Goal: Navigation & Orientation: Find specific page/section

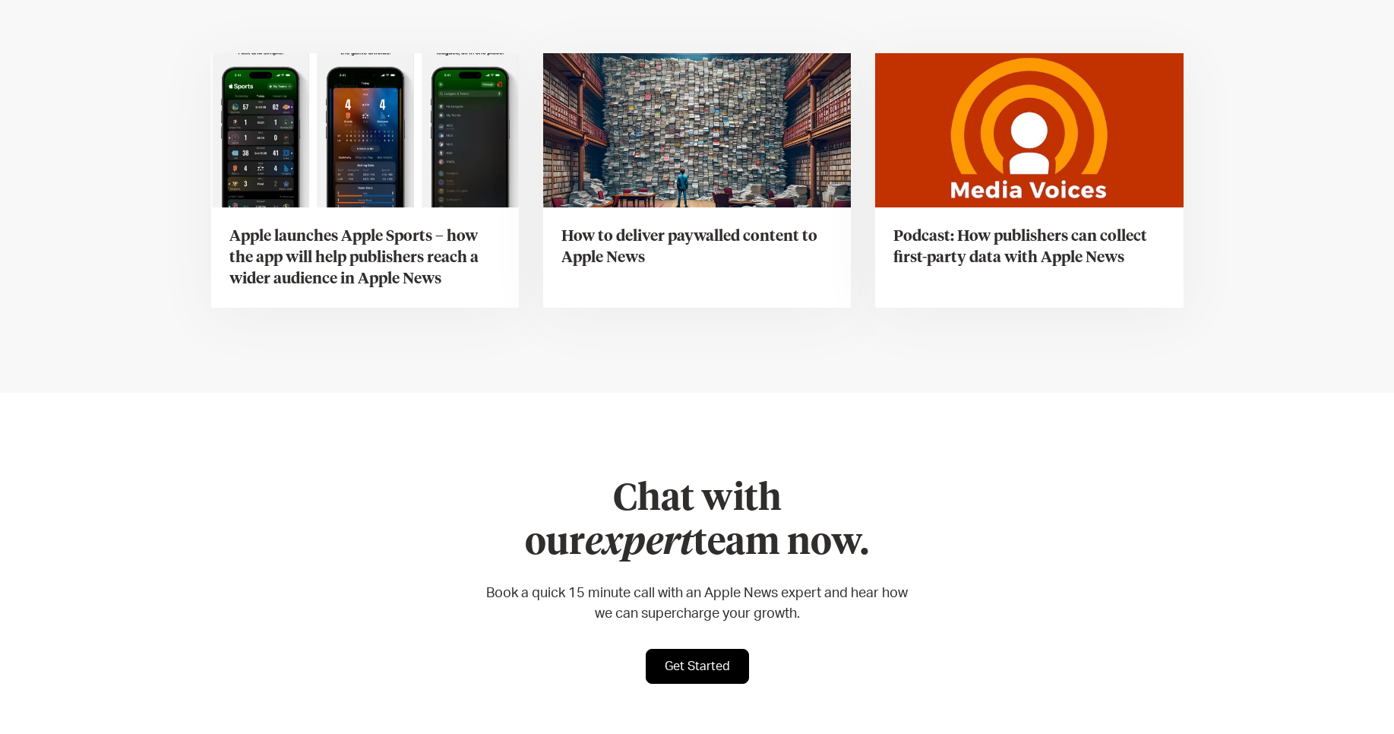
scroll to position [6068, 0]
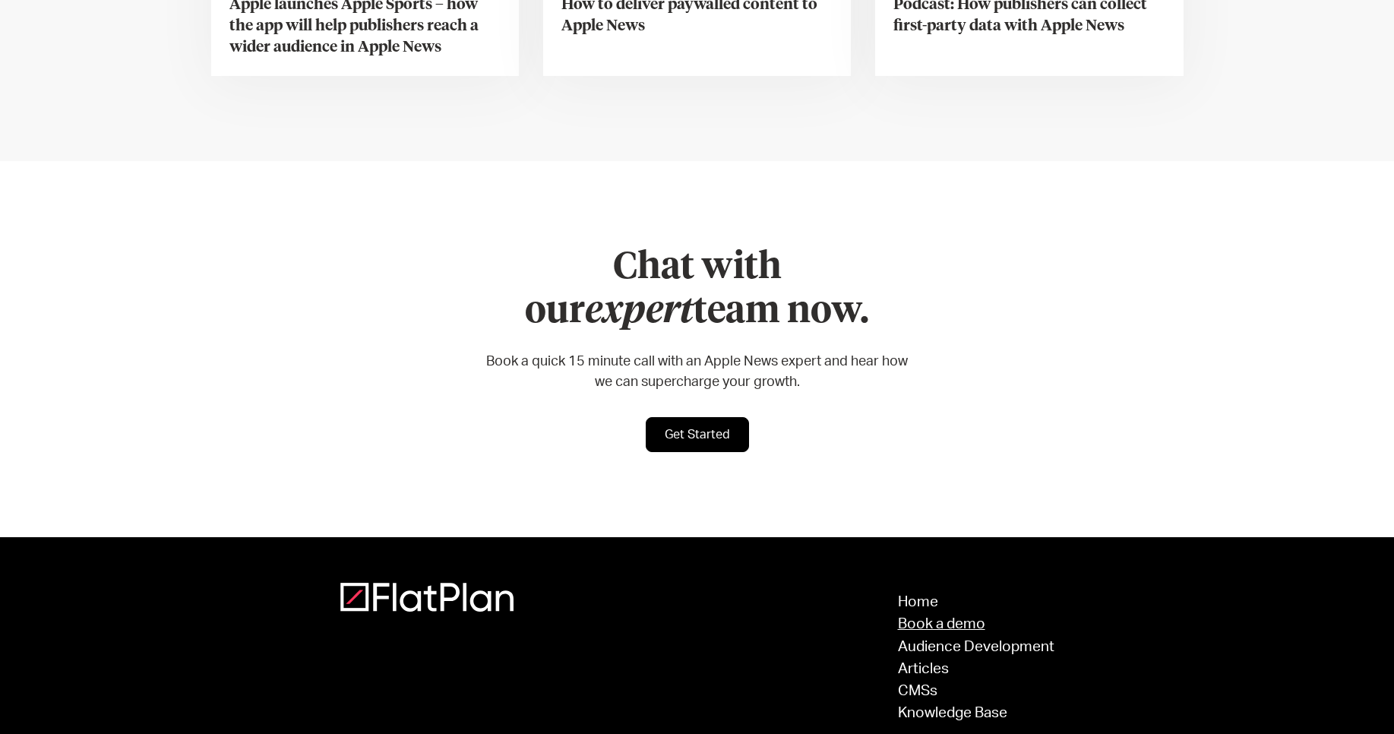
click at [926, 617] on link "Book a demo" at bounding box center [976, 624] width 156 height 14
click at [928, 662] on li "Articles CMSs Knowledge Base" at bounding box center [973, 691] width 163 height 59
click at [921, 684] on link "CMSs" at bounding box center [976, 691] width 156 height 14
click at [928, 706] on link "Knowledge Base" at bounding box center [976, 713] width 156 height 14
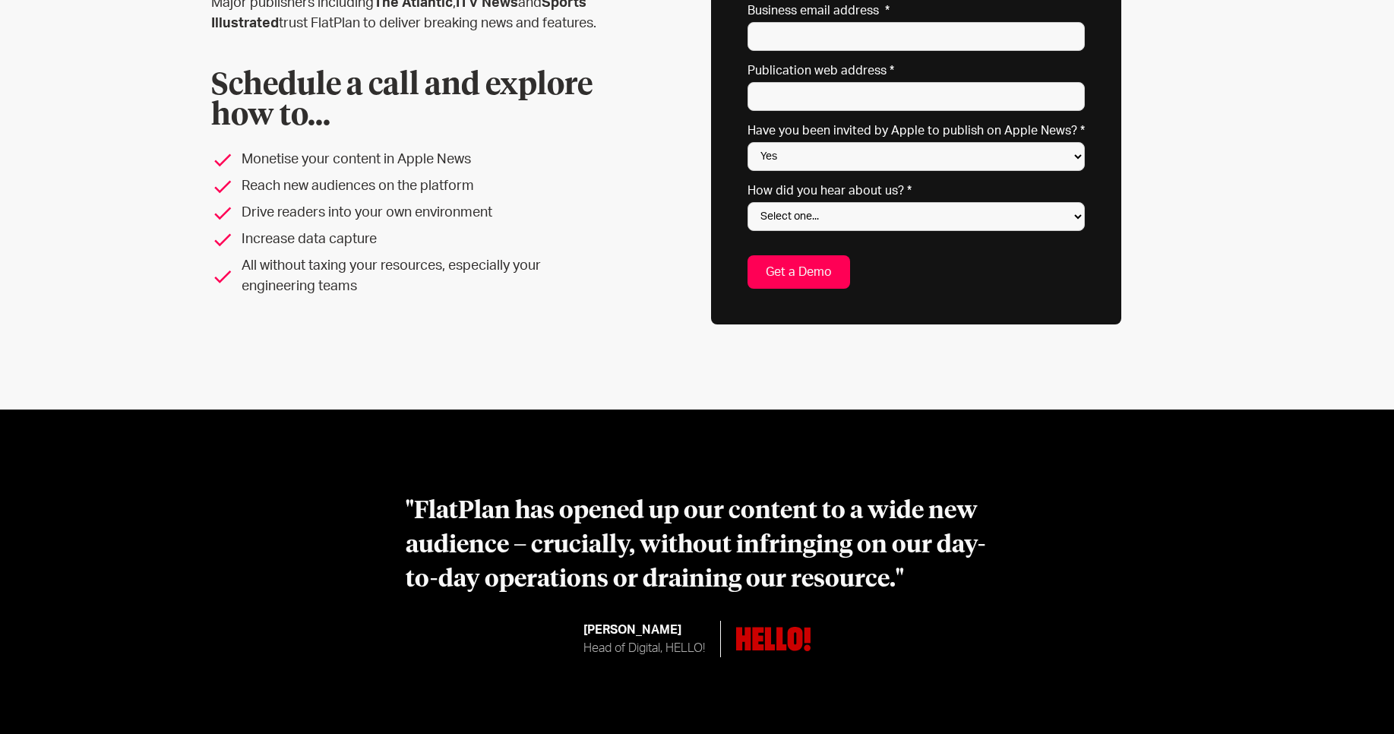
scroll to position [351, 0]
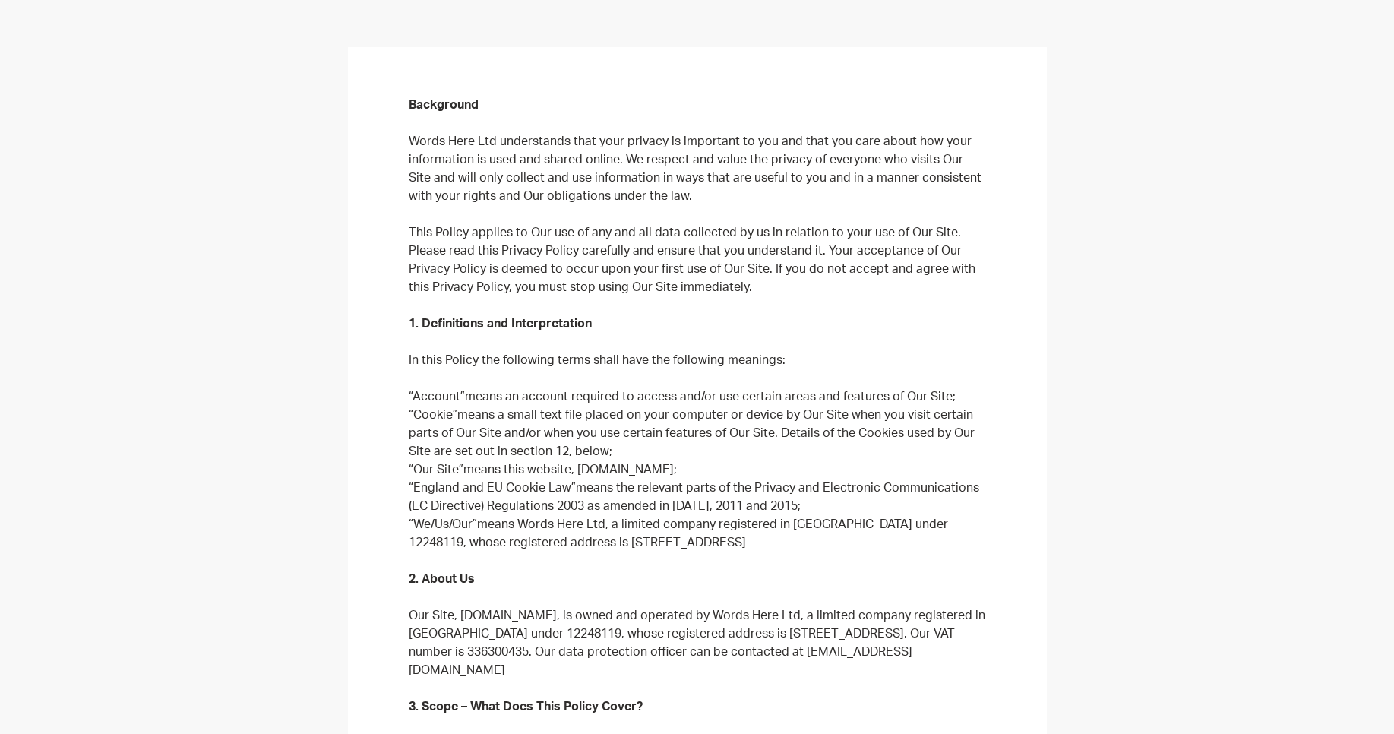
scroll to position [289, 0]
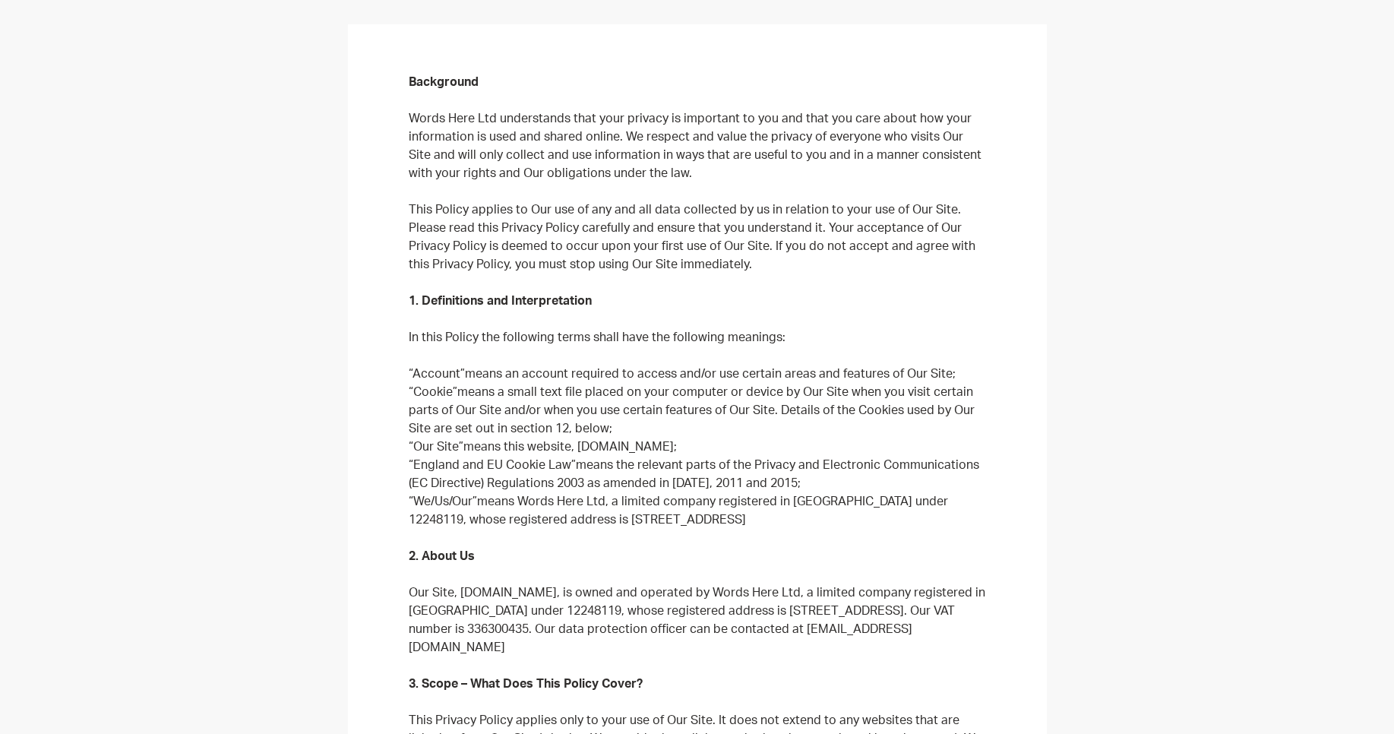
copy p "Words Here Ltd"
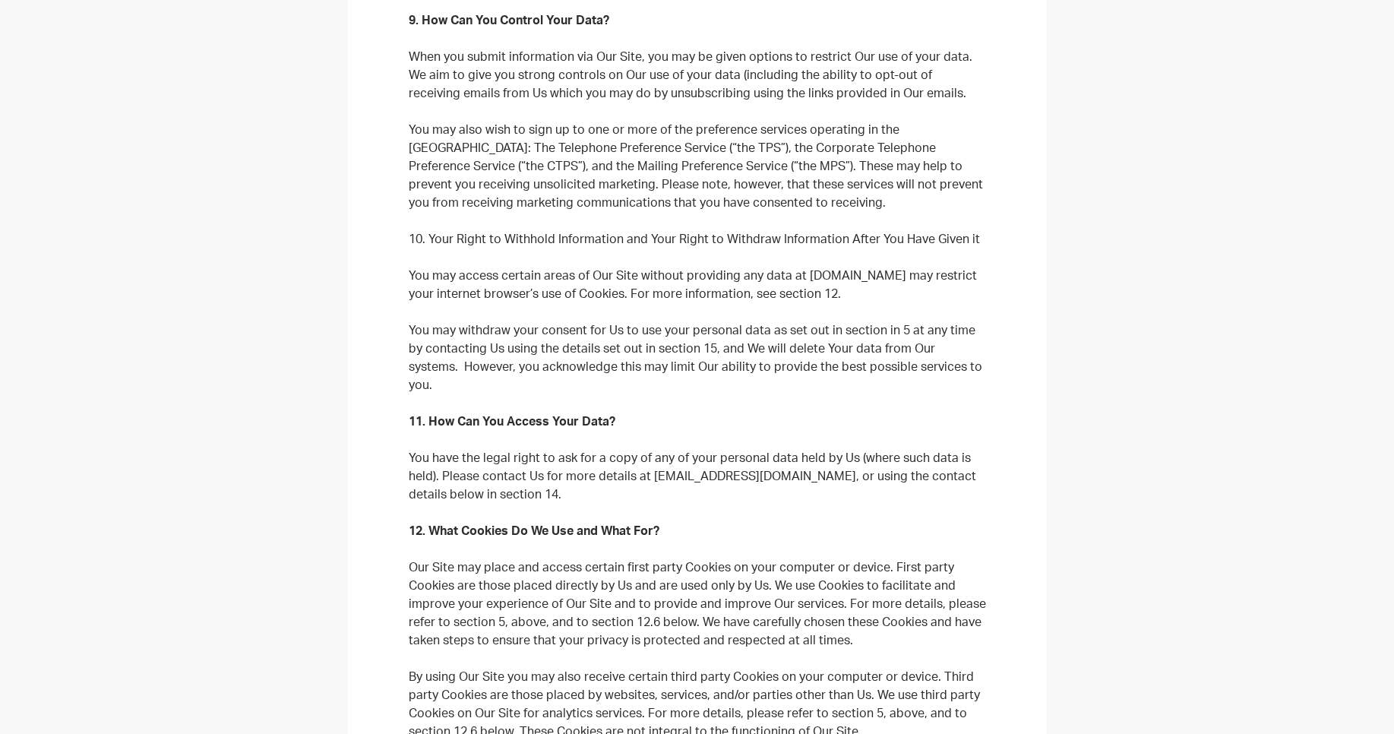
scroll to position [4836, 0]
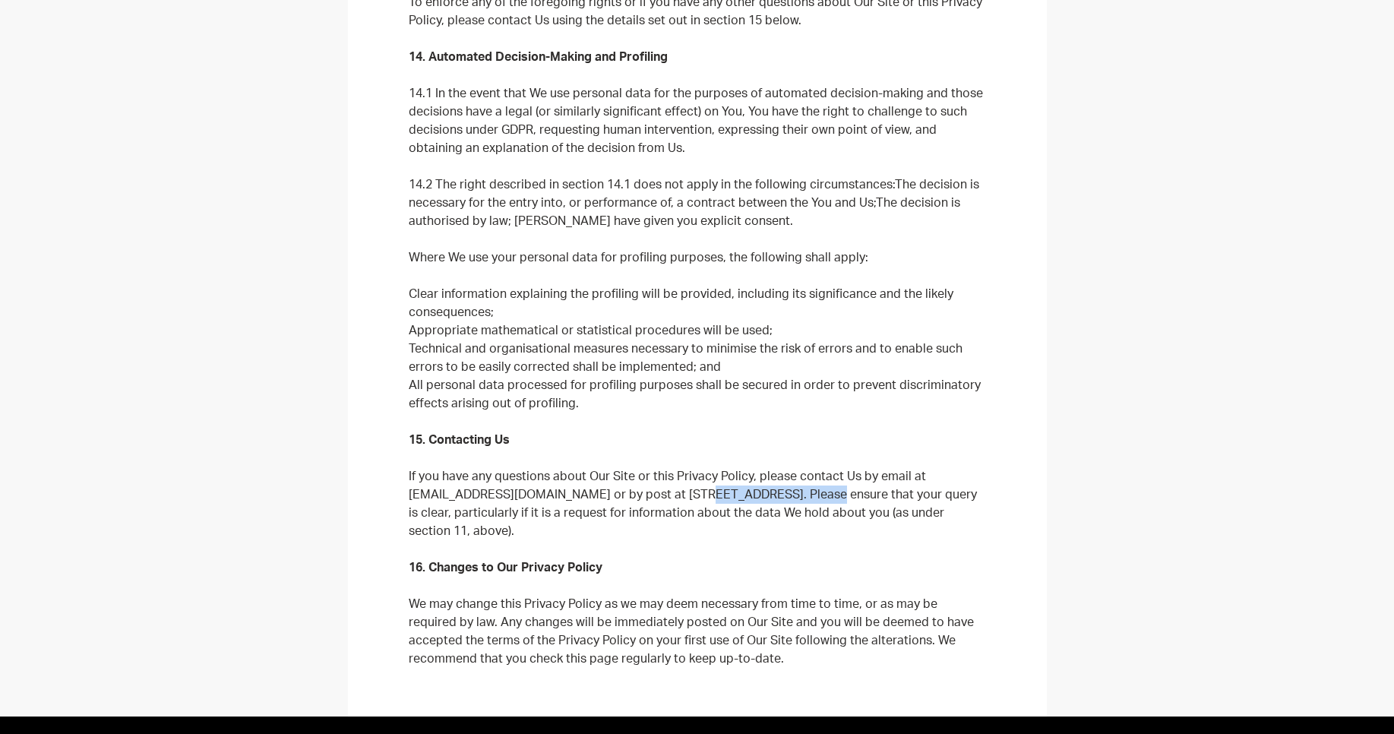
drag, startPoint x: 634, startPoint y: 365, endPoint x: 747, endPoint y: 364, distance: 113.2
copy p "17, Essex House, St"
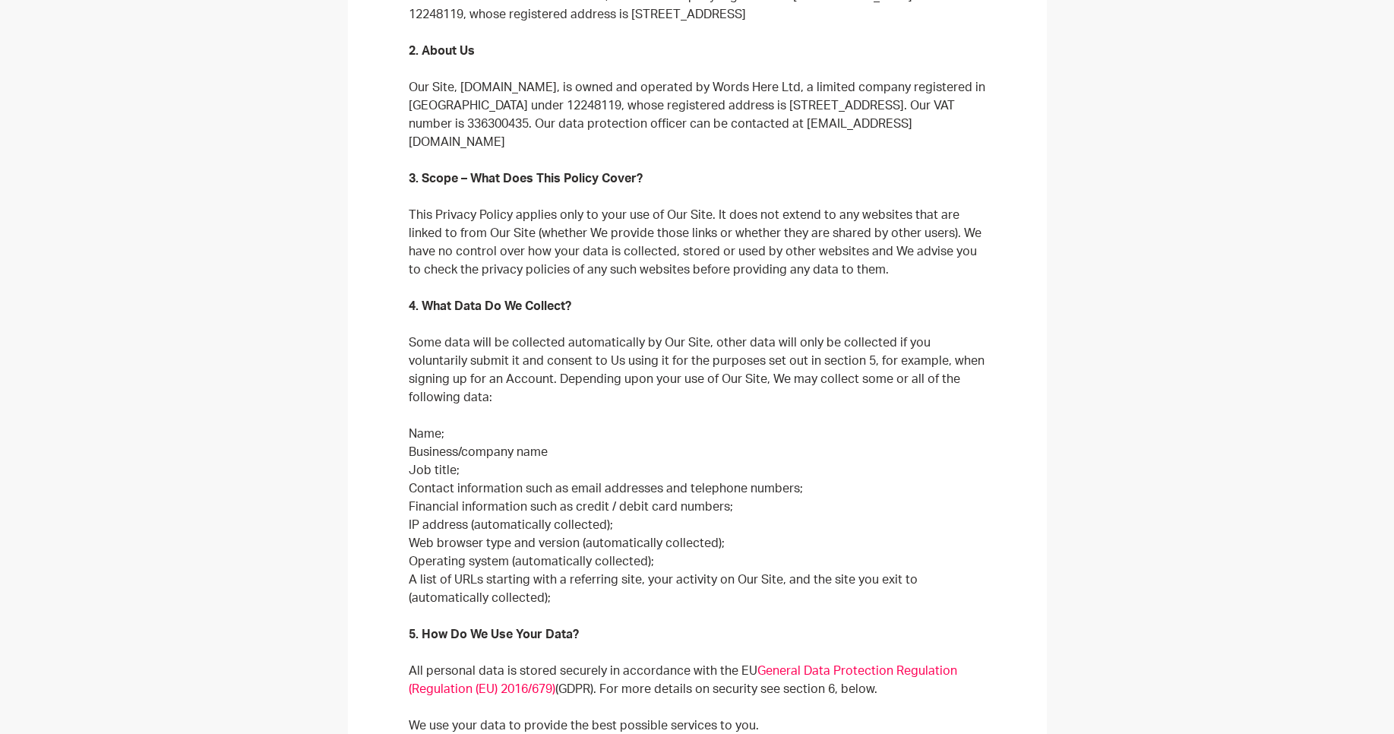
scroll to position [182, 0]
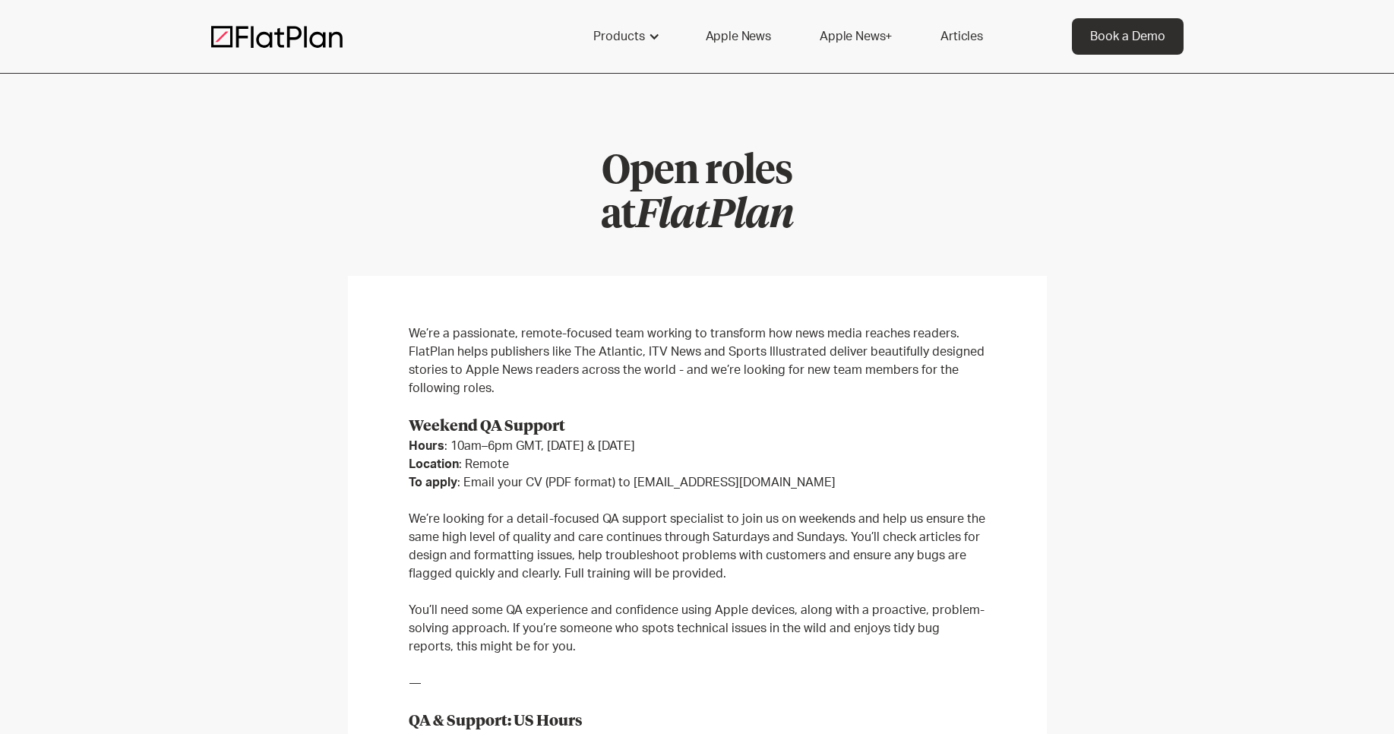
scroll to position [410, 0]
